Goal: Navigation & Orientation: Find specific page/section

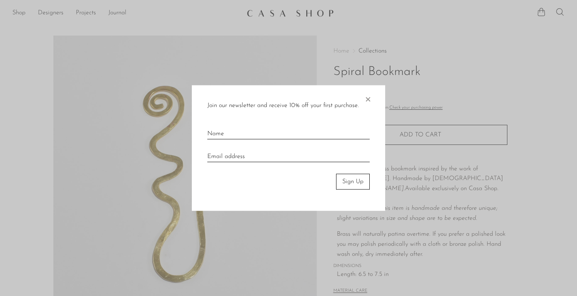
click at [366, 99] on span "×" at bounding box center [368, 97] width 8 height 25
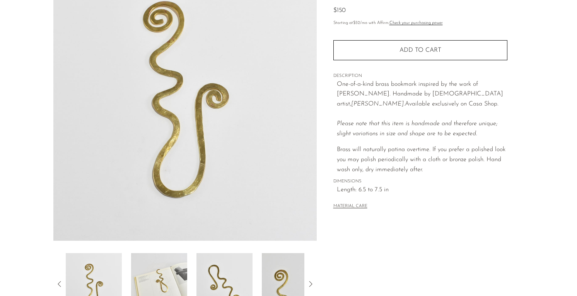
scroll to position [187, 0]
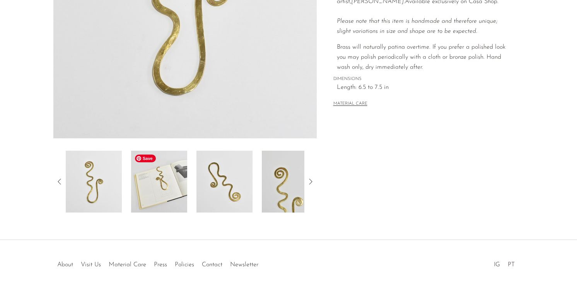
click at [166, 188] on img at bounding box center [159, 182] width 56 height 62
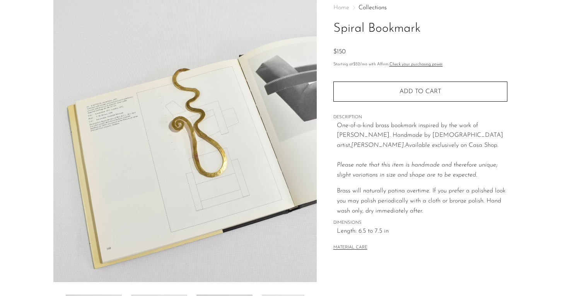
scroll to position [0, 0]
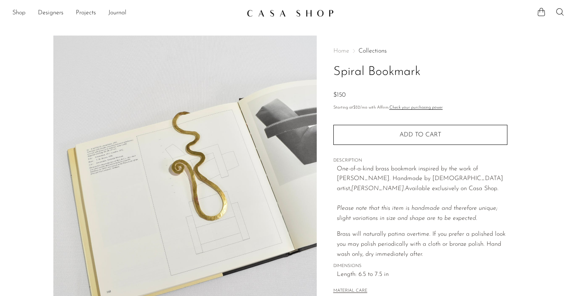
click at [370, 49] on link "Collections" at bounding box center [372, 51] width 28 height 6
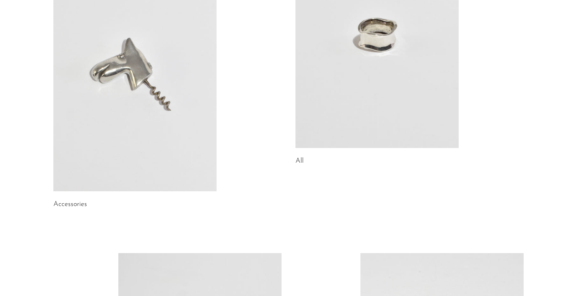
scroll to position [162, 0]
click at [124, 104] on link at bounding box center [134, 76] width 163 height 228
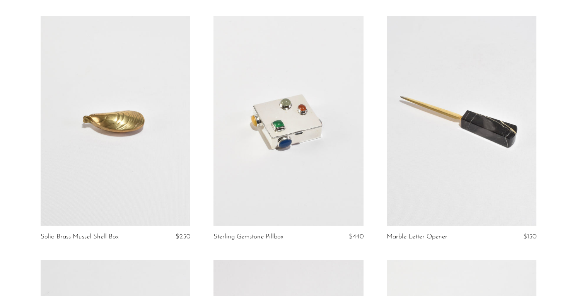
scroll to position [544, 0]
